Goal: Navigation & Orientation: Find specific page/section

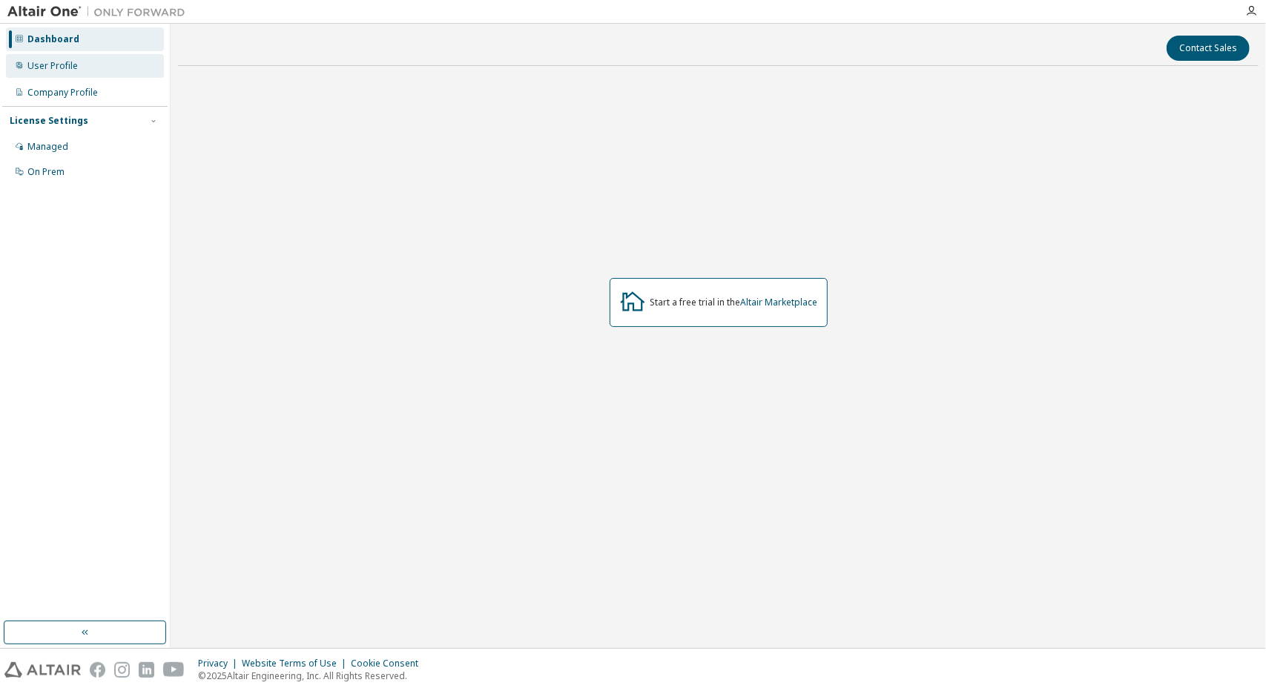
click at [47, 77] on div "User Profile" at bounding box center [85, 66] width 158 height 24
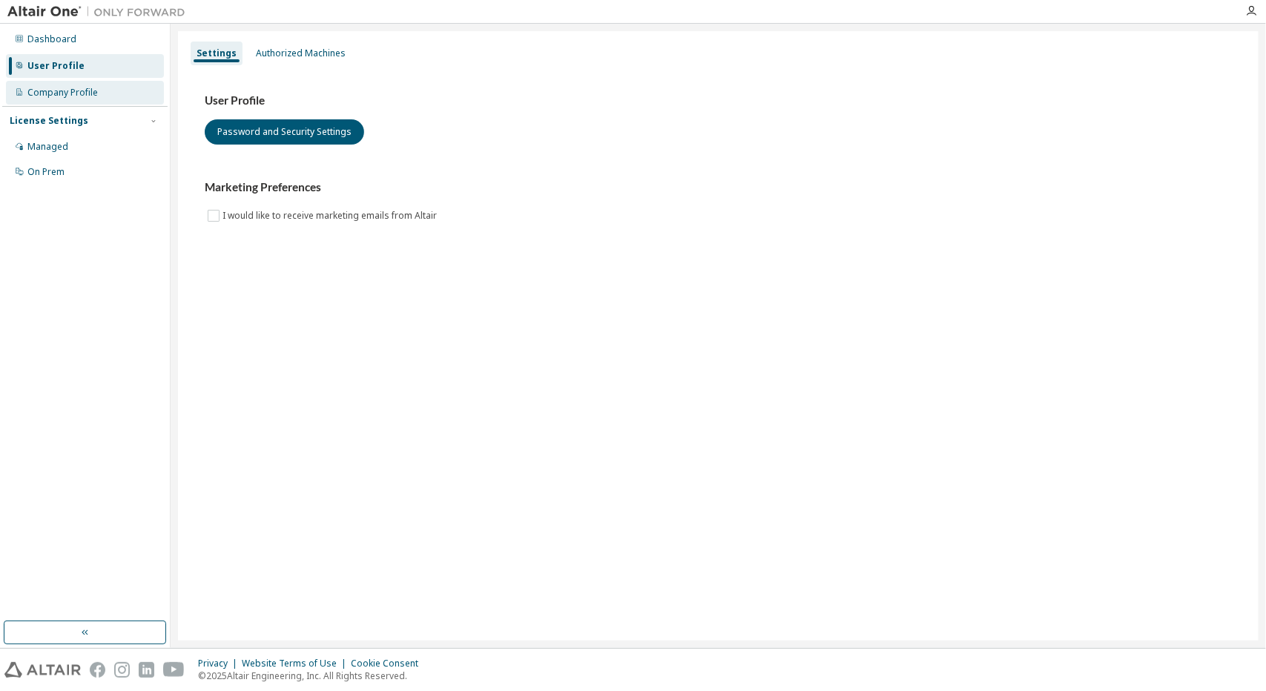
click at [52, 96] on div "Company Profile" at bounding box center [62, 93] width 70 height 12
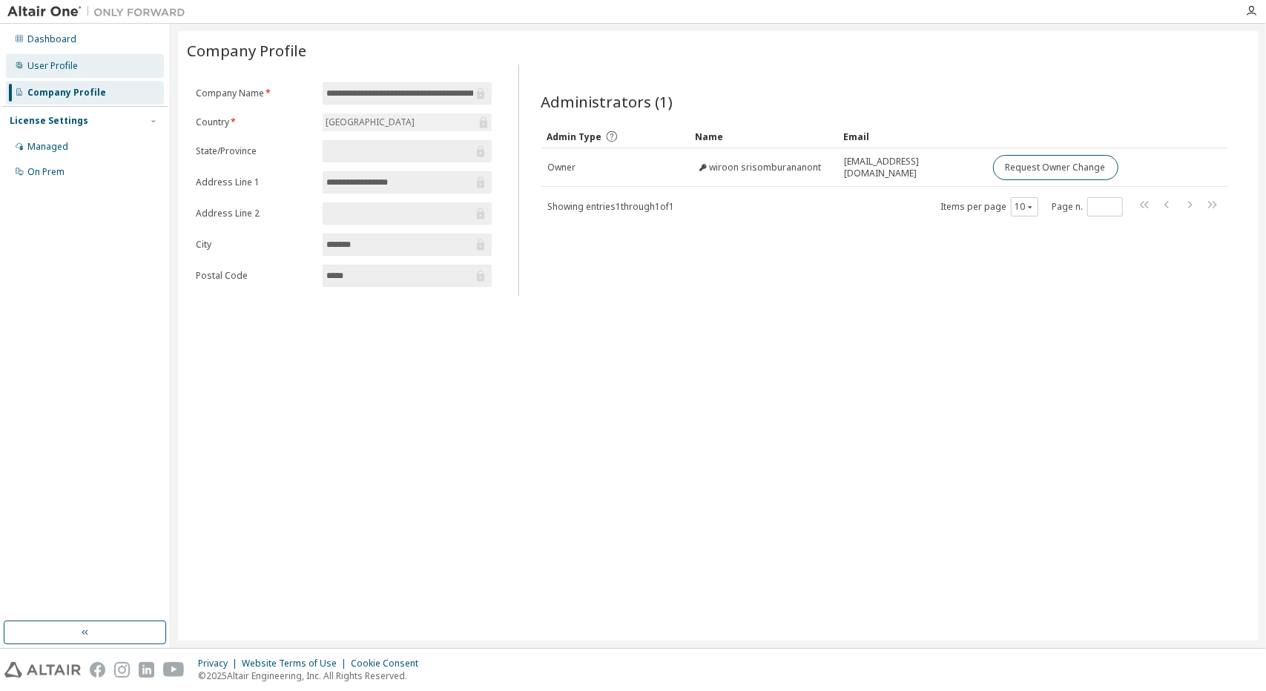
click at [46, 75] on div "User Profile" at bounding box center [85, 66] width 158 height 24
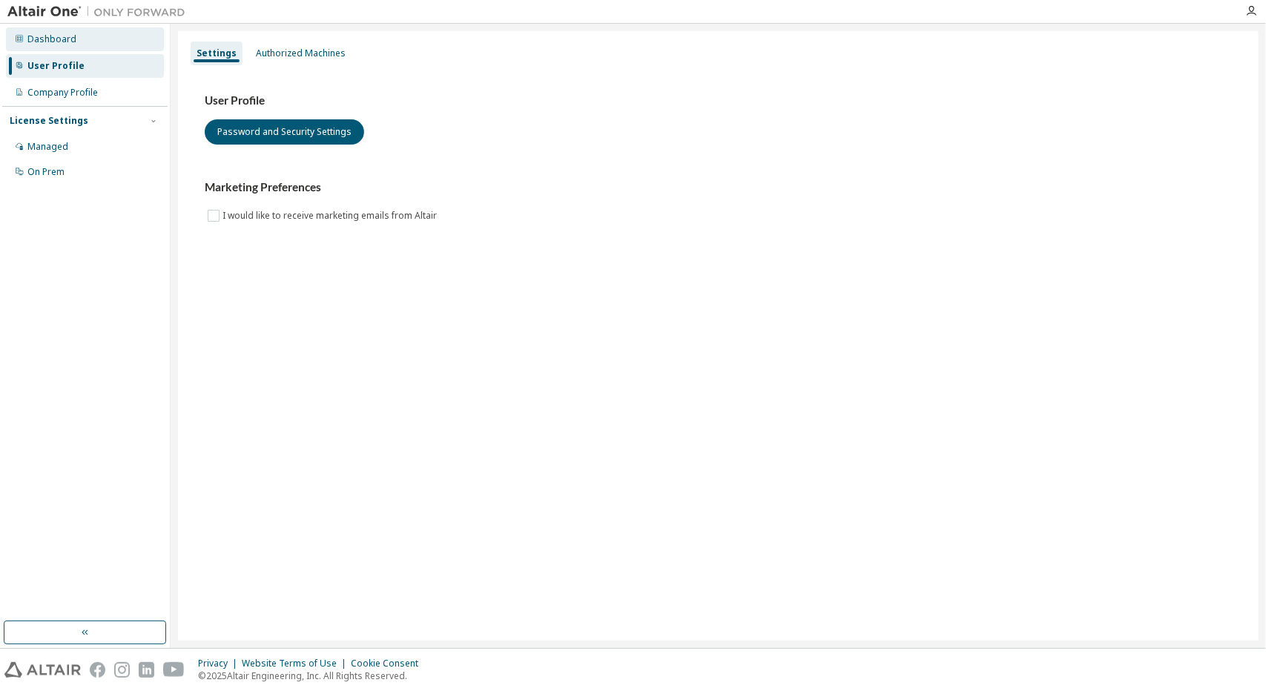
click at [47, 44] on div "Dashboard" at bounding box center [51, 39] width 49 height 12
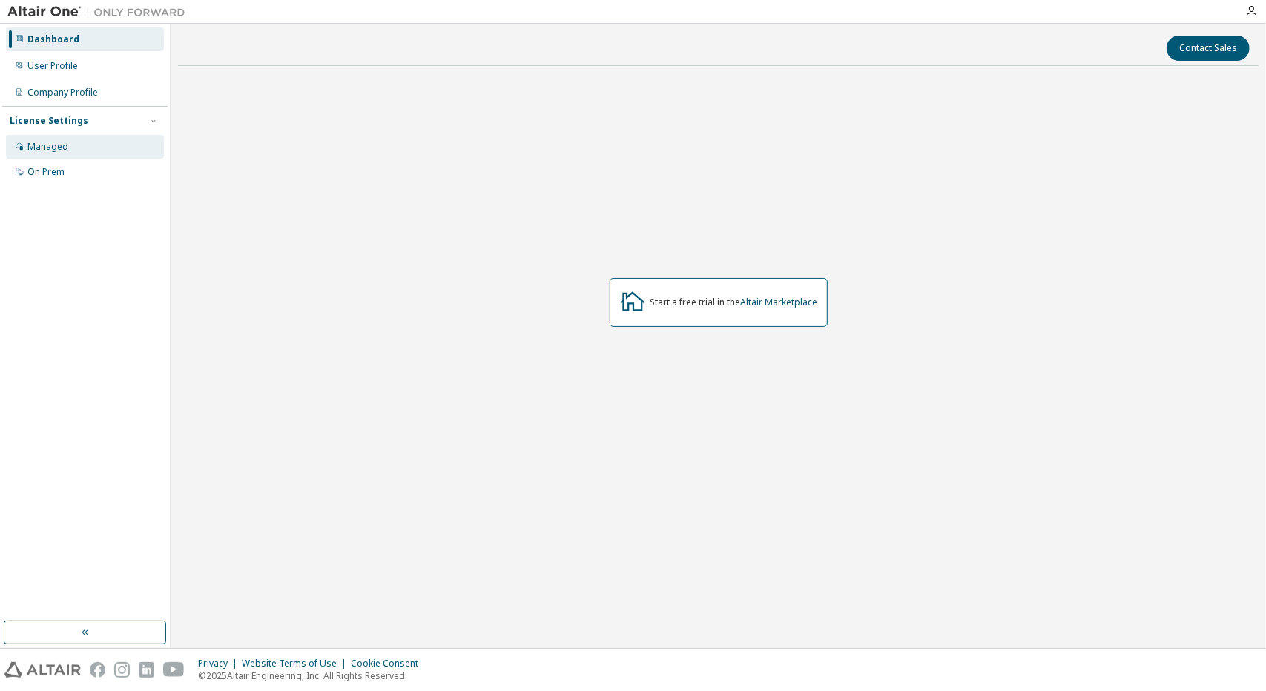
click at [52, 141] on div "Managed" at bounding box center [47, 147] width 41 height 12
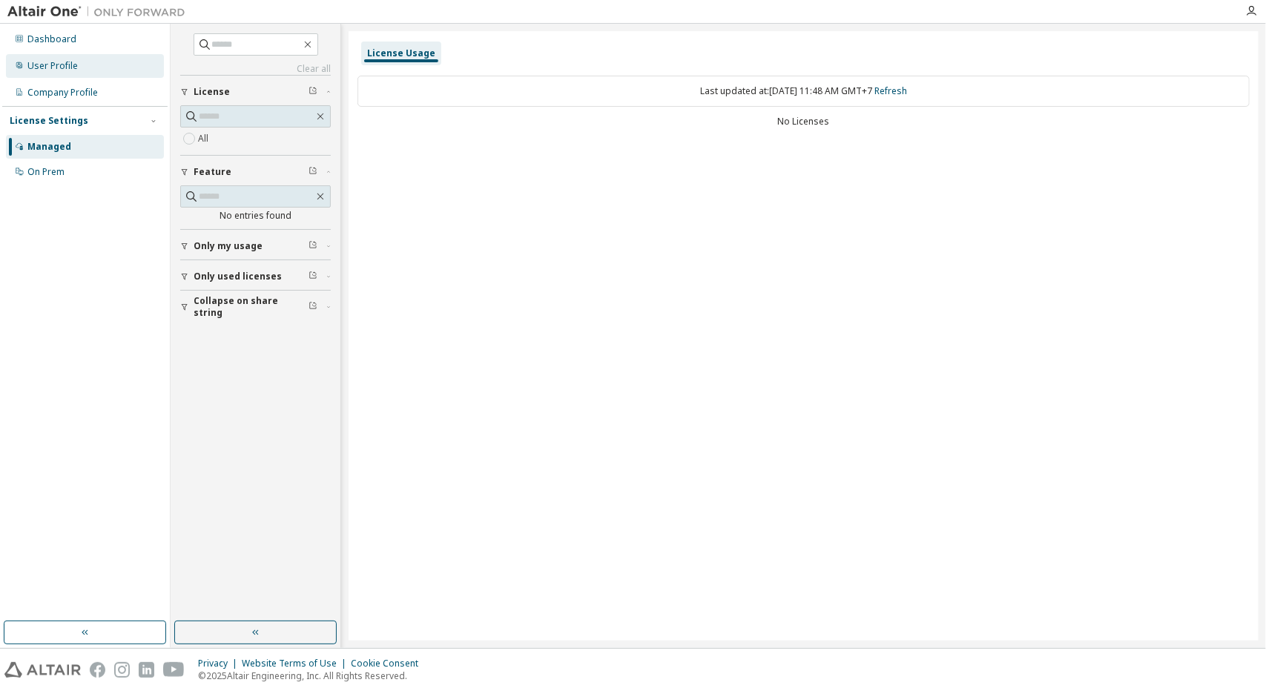
click at [58, 56] on div "User Profile" at bounding box center [85, 66] width 158 height 24
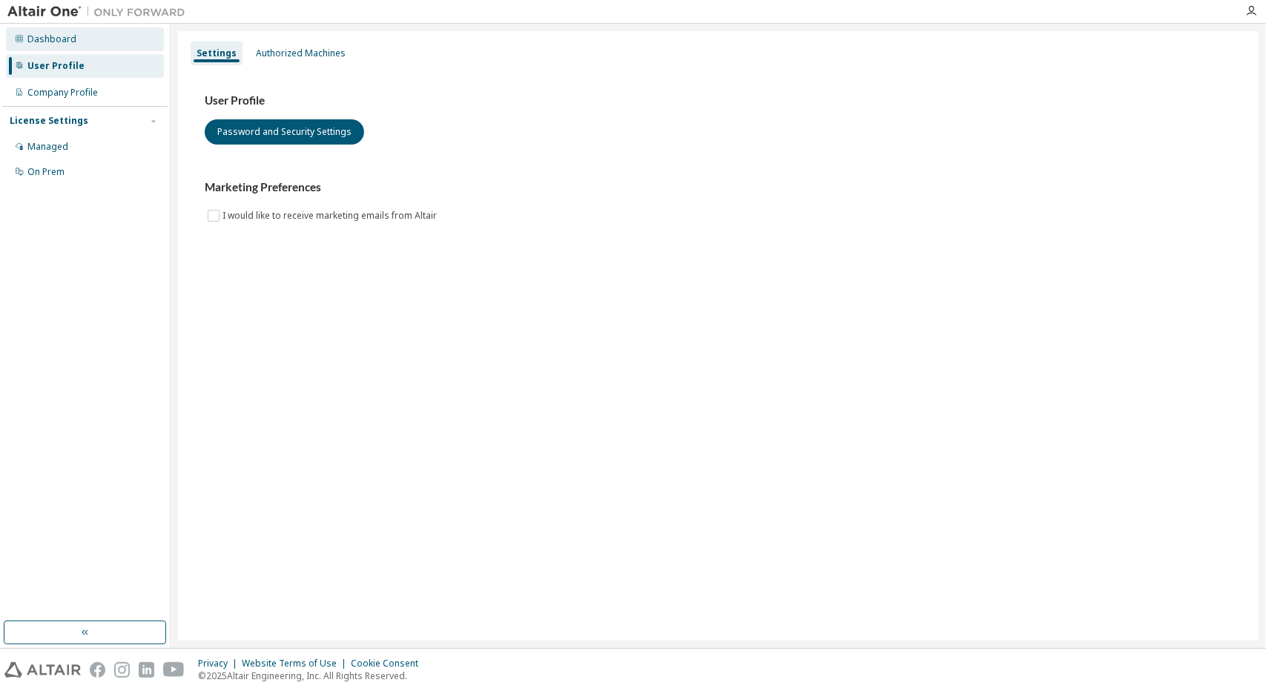
click at [56, 39] on div "Dashboard" at bounding box center [51, 39] width 49 height 12
